Goal: Information Seeking & Learning: Learn about a topic

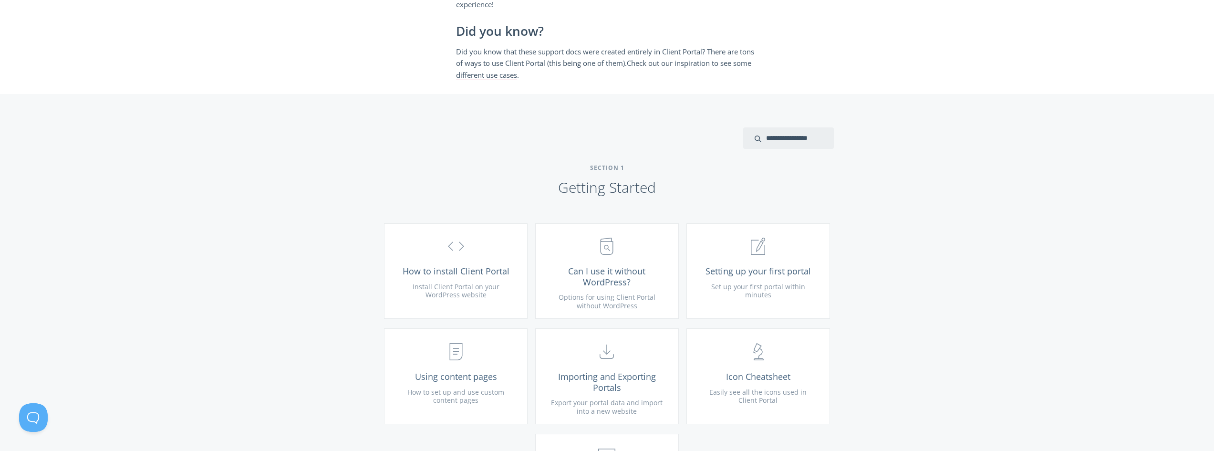
scroll to position [429, 0]
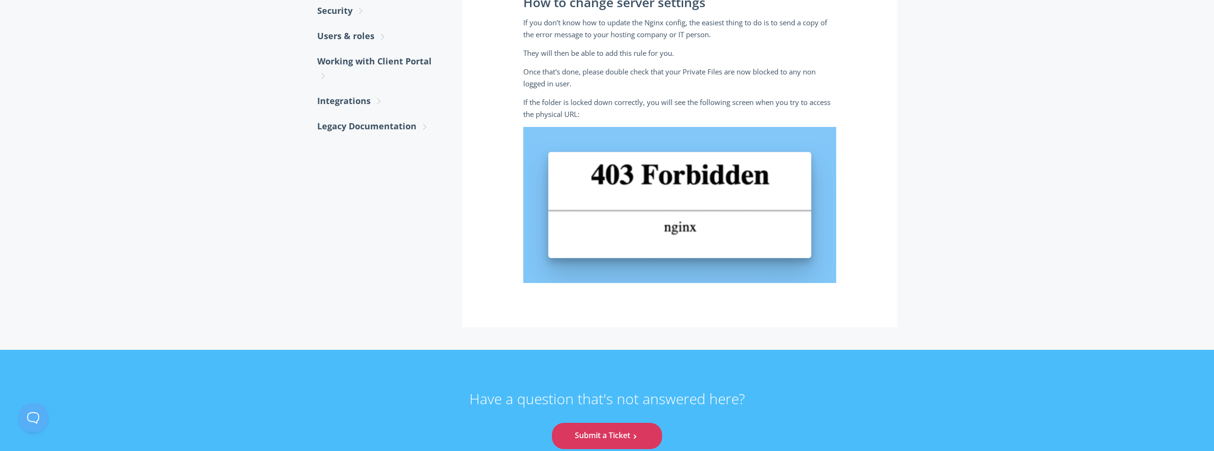
scroll to position [539, 0]
